Goal: Task Accomplishment & Management: Complete application form

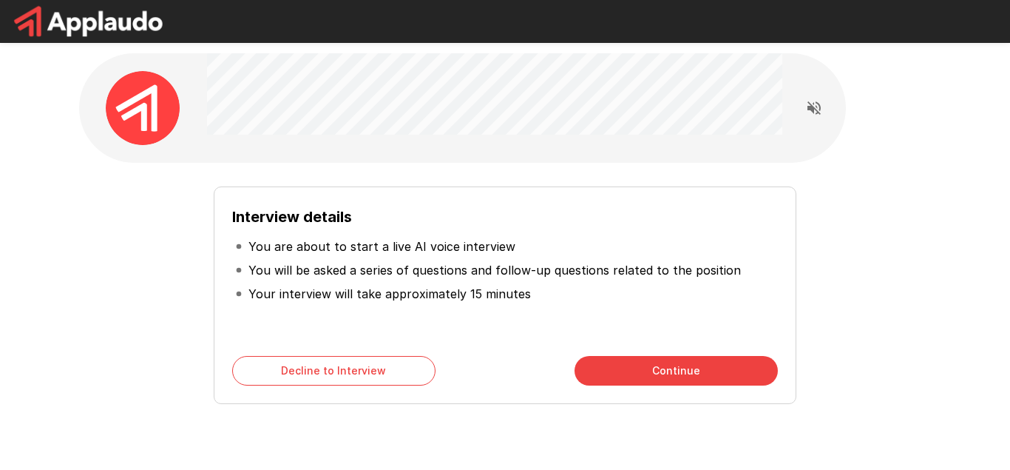
drag, startPoint x: 266, startPoint y: 248, endPoint x: 529, endPoint y: 254, distance: 262.6
click at [529, 254] on li "You are about to start a live AI voice interview" at bounding box center [505, 246] width 546 height 24
click at [331, 274] on p "You will be asked a series of questions and follow-up questions related to the …" at bounding box center [494, 270] width 492 height 18
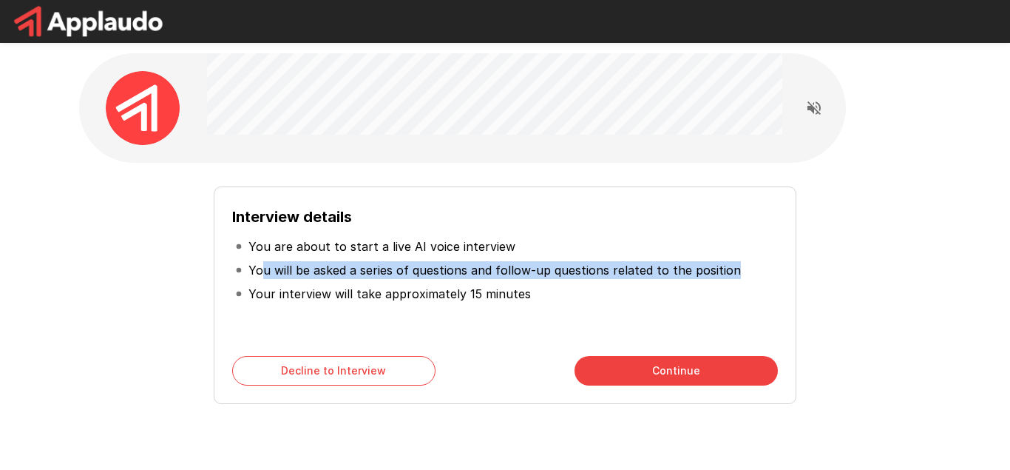
drag, startPoint x: 264, startPoint y: 268, endPoint x: 766, endPoint y: 268, distance: 502.1
click at [766, 268] on li "You will be asked a series of questions and follow-up questions related to the …" at bounding box center [505, 270] width 546 height 24
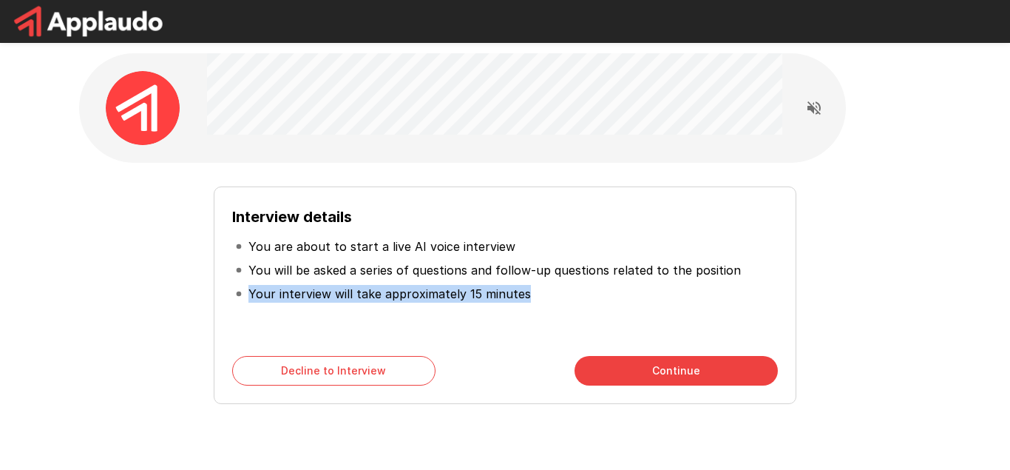
drag, startPoint x: 251, startPoint y: 297, endPoint x: 646, endPoint y: 285, distance: 394.3
click at [646, 285] on li "Your interview will take approximately 15 minutes" at bounding box center [505, 294] width 546 height 24
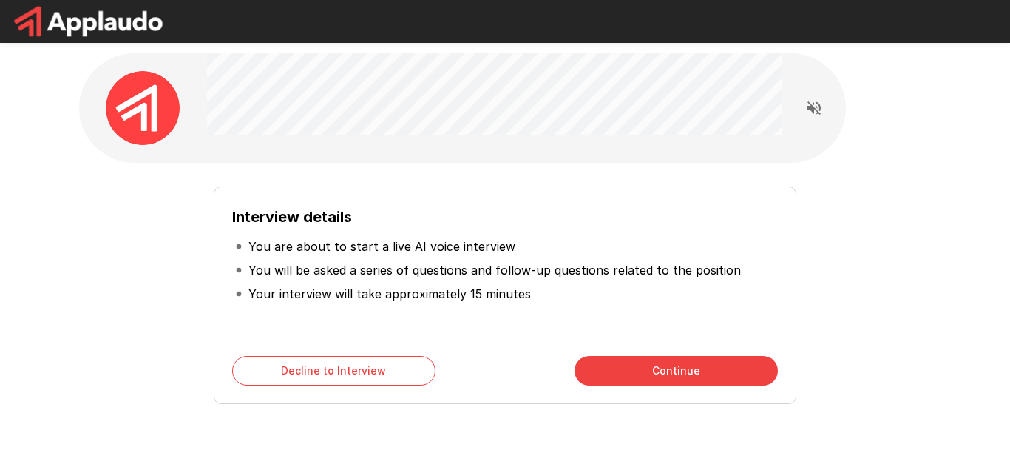
click at [513, 183] on div "Interview details You are about to start a live AI voice interview You will be …" at bounding box center [505, 289] width 840 height 229
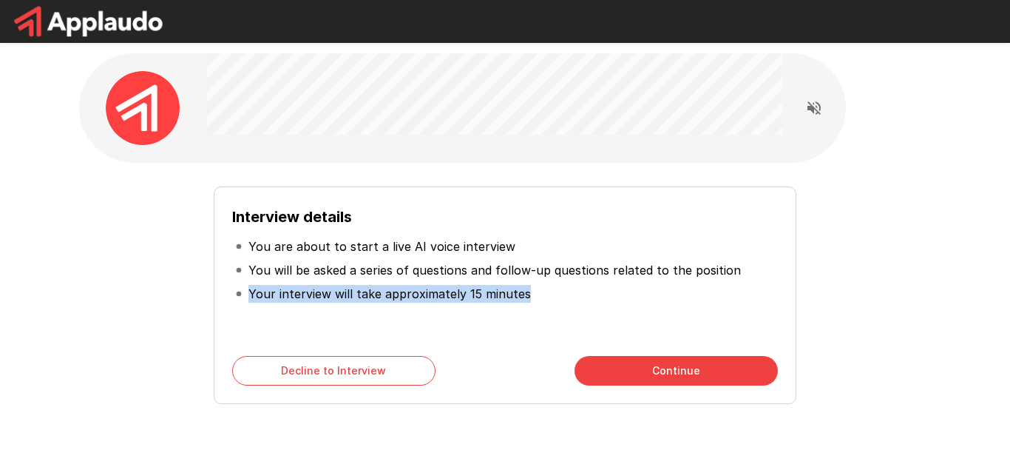
drag, startPoint x: 251, startPoint y: 217, endPoint x: 538, endPoint y: 288, distance: 295.4
click at [538, 288] on div "Interview details You are about to start a live AI voice interview You will be …" at bounding box center [505, 271] width 546 height 133
drag, startPoint x: 366, startPoint y: 245, endPoint x: 337, endPoint y: 245, distance: 28.8
click at [365, 245] on p "You are about to start a live AI voice interview" at bounding box center [381, 246] width 267 height 18
drag, startPoint x: 233, startPoint y: 215, endPoint x: 664, endPoint y: 314, distance: 442.3
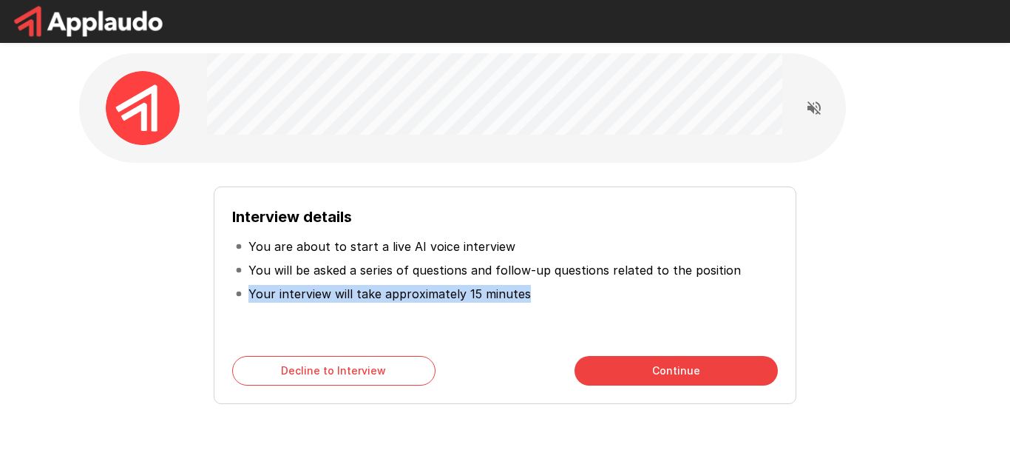
click at [664, 314] on div "Interview details You are about to start a live AI voice interview You will be …" at bounding box center [505, 271] width 546 height 133
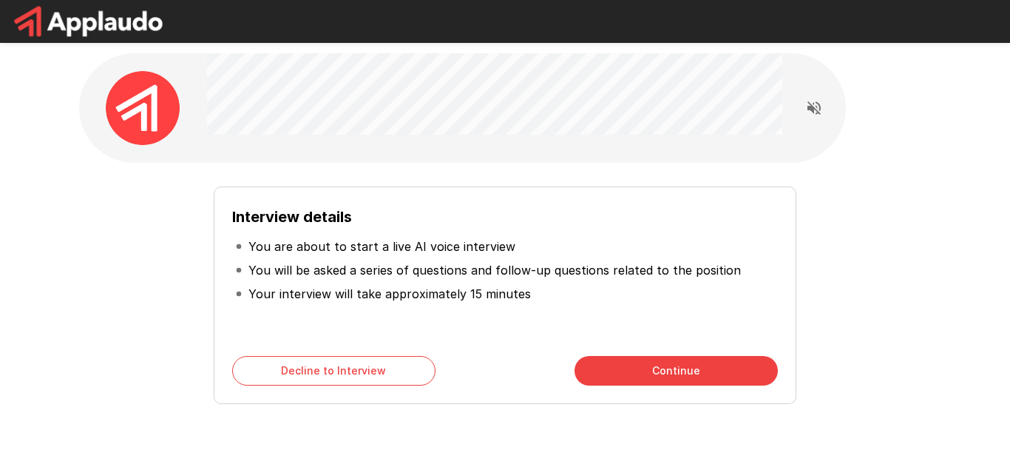
click at [899, 156] on div "Interview details You are about to start a live AI voice interview You will be …" at bounding box center [504, 264] width 887 height 528
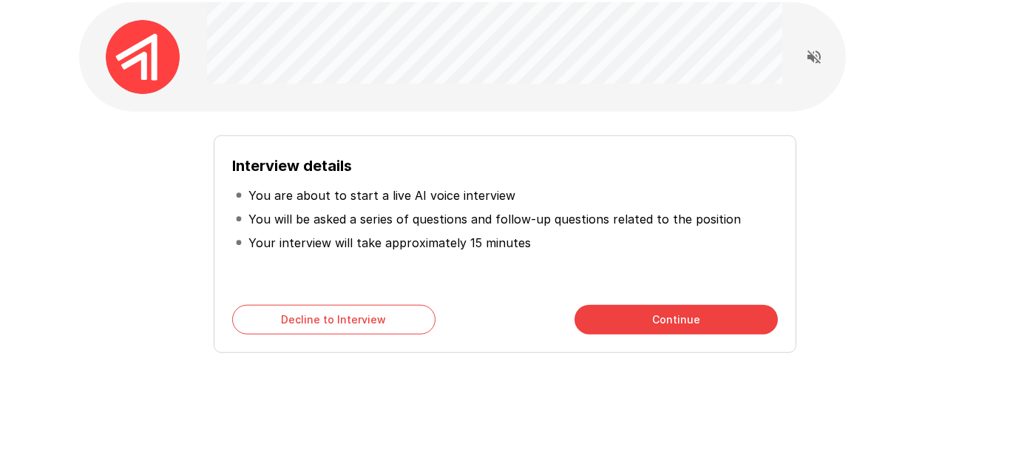
scroll to position [58, 0]
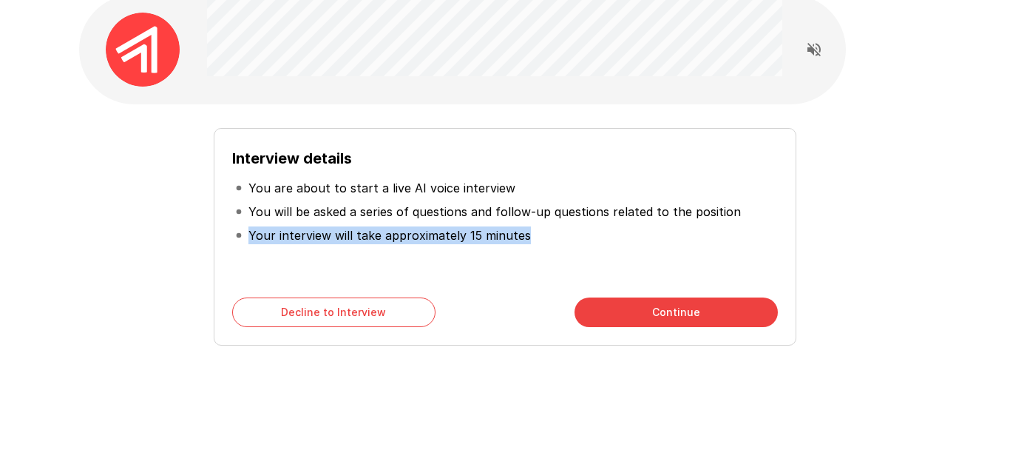
drag, startPoint x: 231, startPoint y: 155, endPoint x: 606, endPoint y: 234, distance: 383.7
click at [606, 234] on div "Interview details You are about to start a live AI voice interview You will be …" at bounding box center [505, 236] width 583 height 217
click at [595, 235] on li "Your interview will take approximately 15 minutes" at bounding box center [505, 235] width 546 height 24
